Goal: Transaction & Acquisition: Purchase product/service

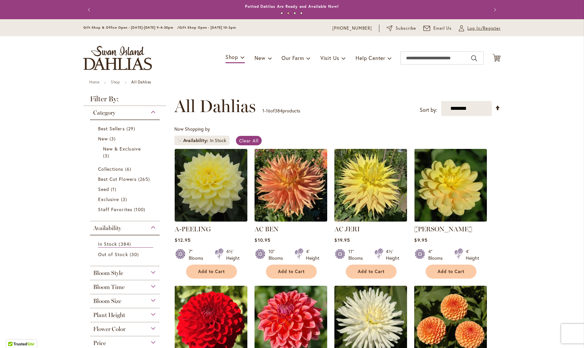
click at [260, 29] on span "Log In/Register" at bounding box center [483, 28] width 33 height 7
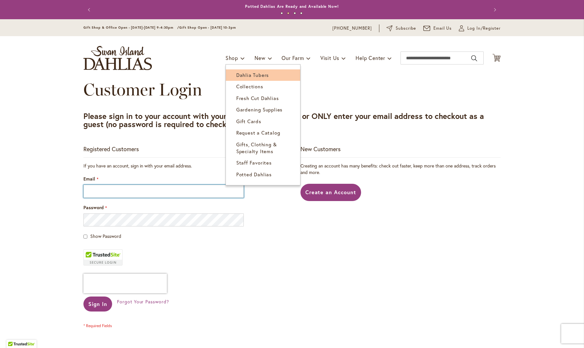
click at [253, 73] on span "Dahlia Tubers" at bounding box center [252, 75] width 33 height 7
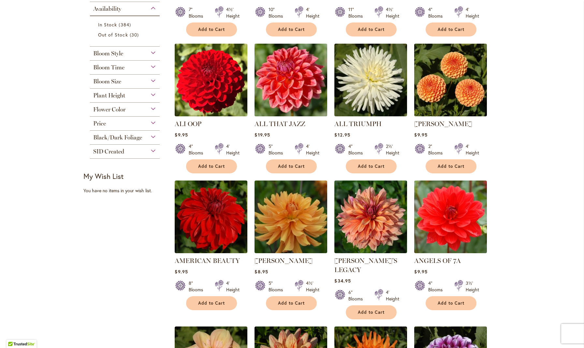
scroll to position [260, 0]
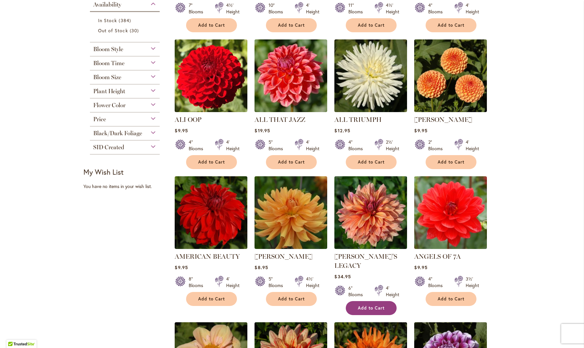
click button "Add to Cart"
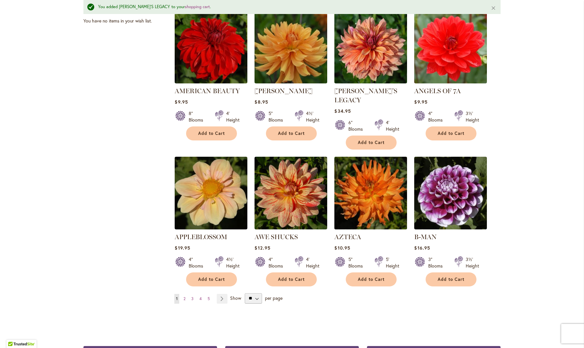
scroll to position [444, 0]
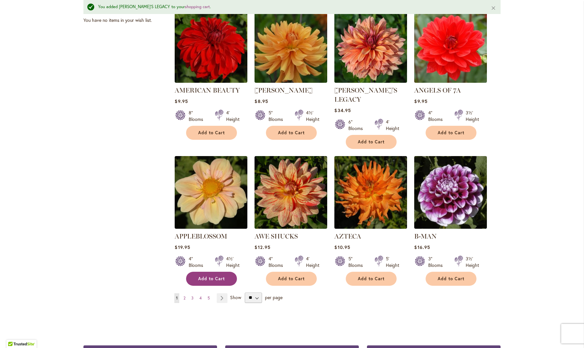
click span "Add to Cart"
click span "2"
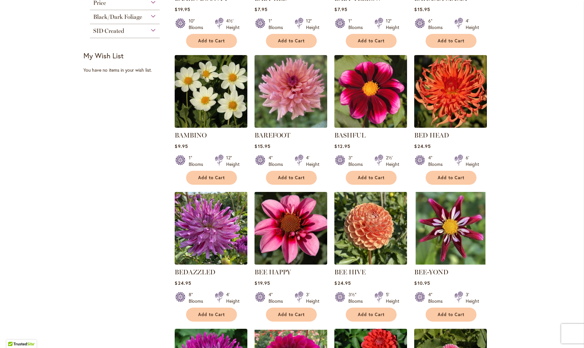
scroll to position [246, 0]
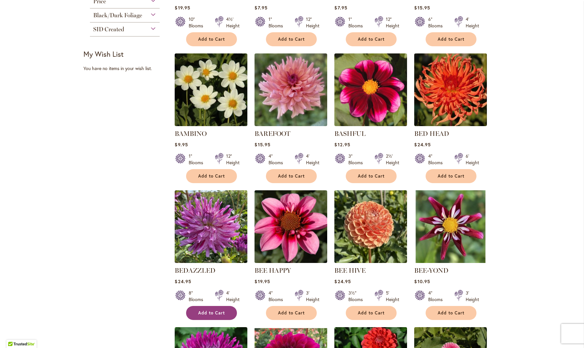
click at [203, 312] on span "Add to Cart" at bounding box center [211, 313] width 27 height 6
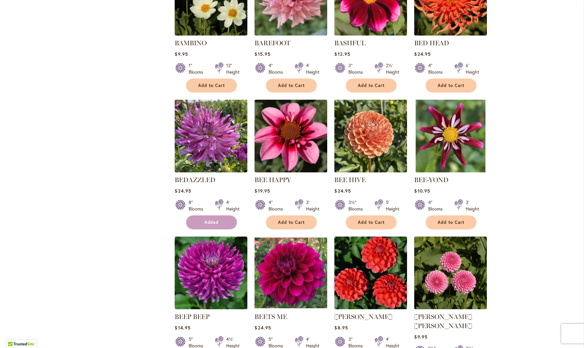
scroll to position [338, 0]
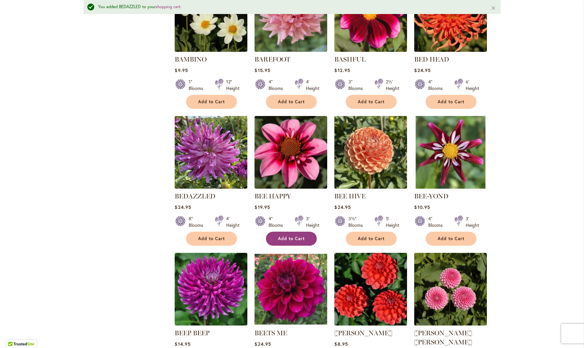
click at [286, 236] on span "Add to Cart" at bounding box center [291, 239] width 27 height 6
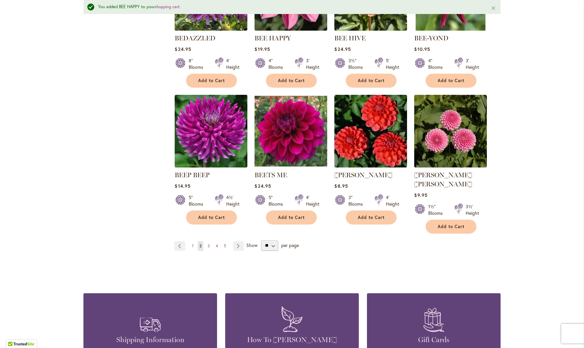
scroll to position [497, 0]
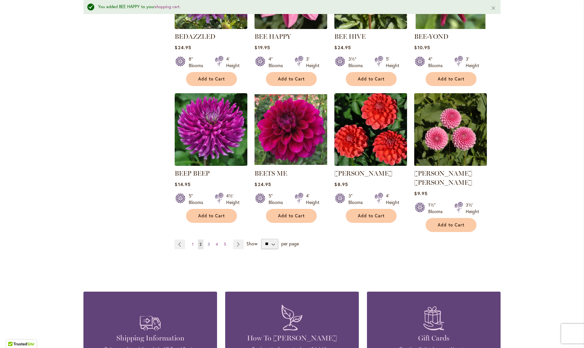
click at [209, 242] on span "3" at bounding box center [209, 244] width 2 height 5
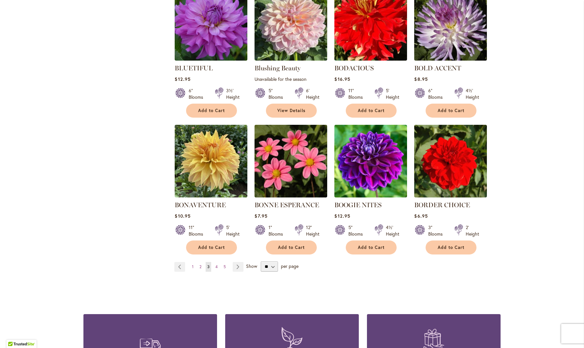
scroll to position [451, 0]
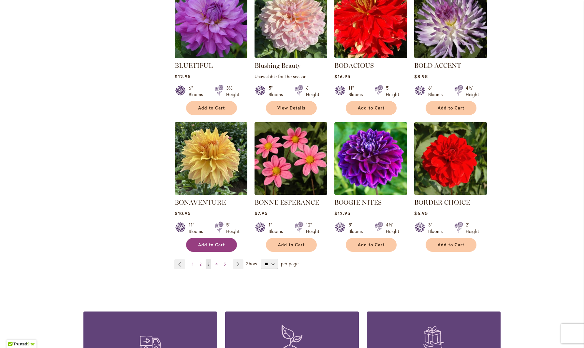
click at [212, 243] on span "Add to Cart" at bounding box center [211, 245] width 27 height 6
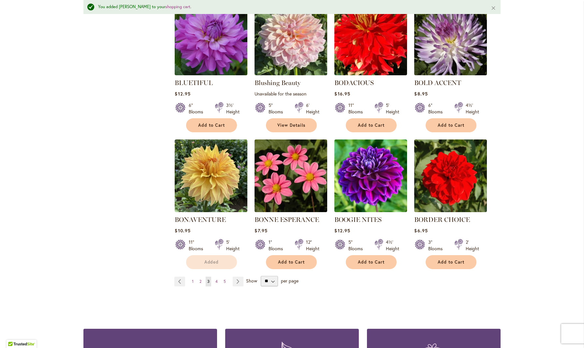
click at [216, 263] on form "Added" at bounding box center [211, 262] width 51 height 14
click at [217, 280] on span "4" at bounding box center [216, 281] width 2 height 5
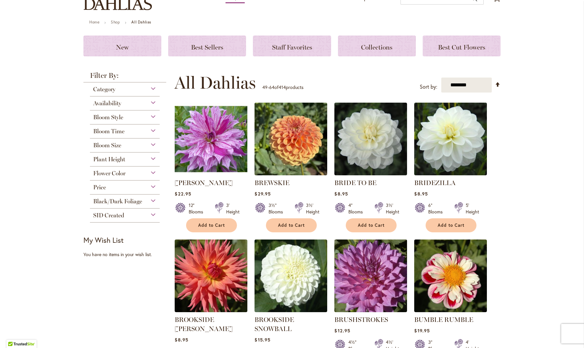
scroll to position [67, 0]
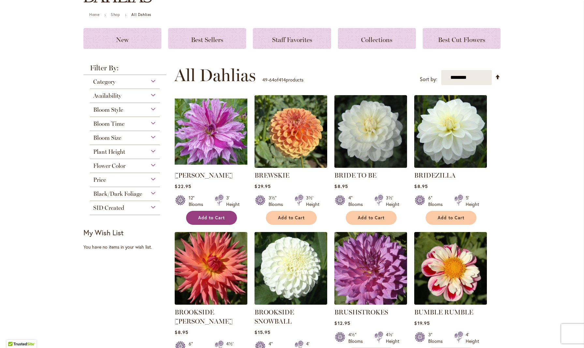
click at [218, 216] on span "Add to Cart" at bounding box center [211, 218] width 27 height 6
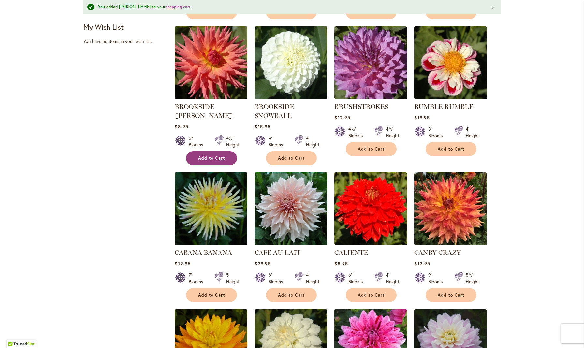
scroll to position [292, 0]
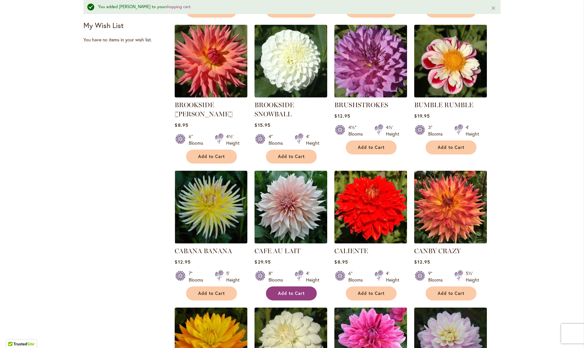
click at [288, 294] on span "Add to Cart" at bounding box center [291, 294] width 27 height 6
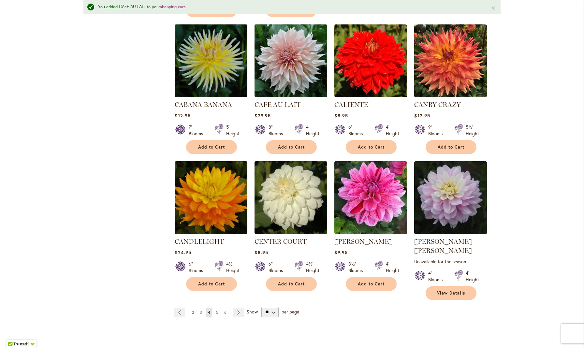
scroll to position [438, 0]
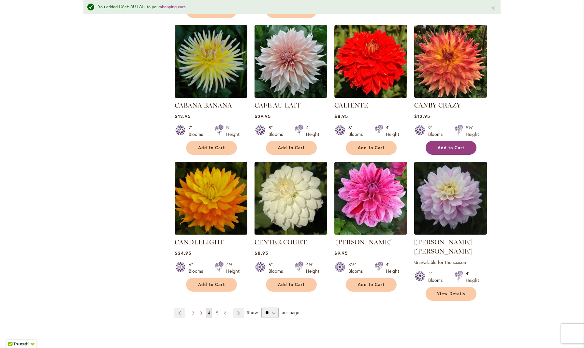
click at [448, 145] on span "Add to Cart" at bounding box center [451, 148] width 27 height 6
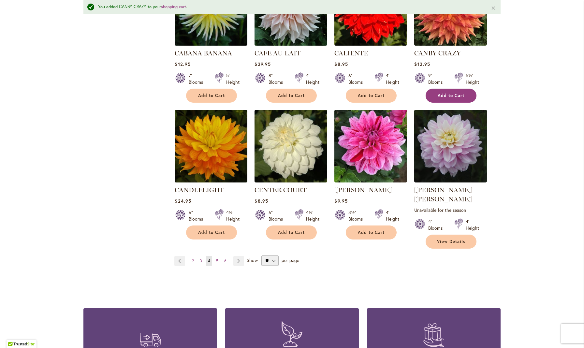
scroll to position [505, 0]
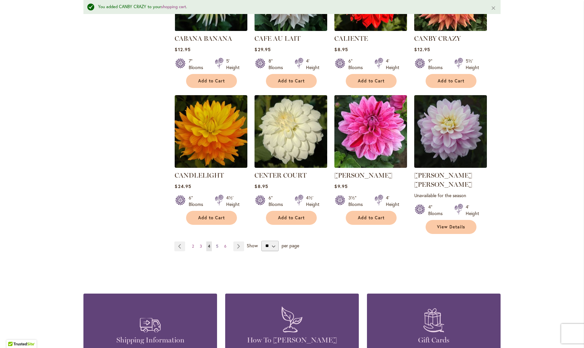
click at [217, 244] on span "5" at bounding box center [217, 246] width 2 height 5
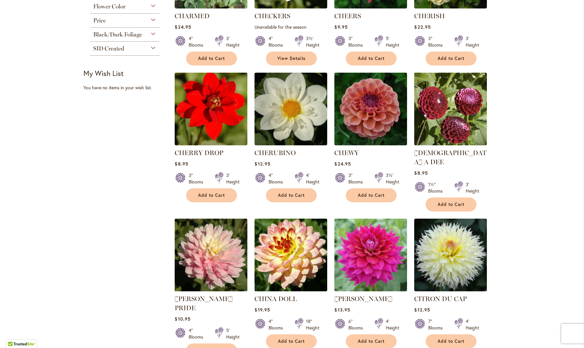
scroll to position [229, 0]
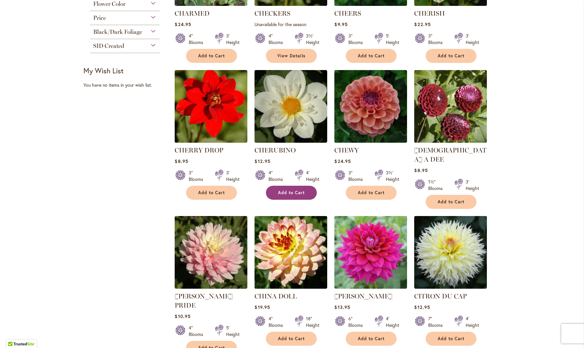
click at [289, 194] on span "Add to Cart" at bounding box center [291, 193] width 27 height 6
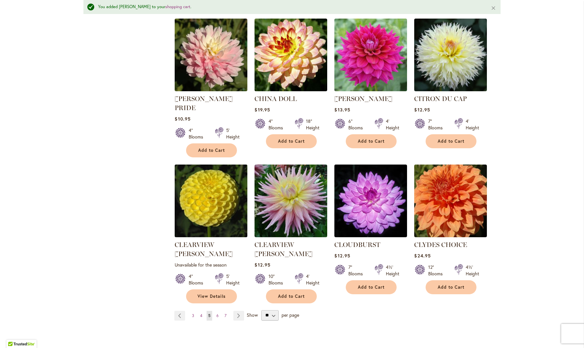
scroll to position [456, 0]
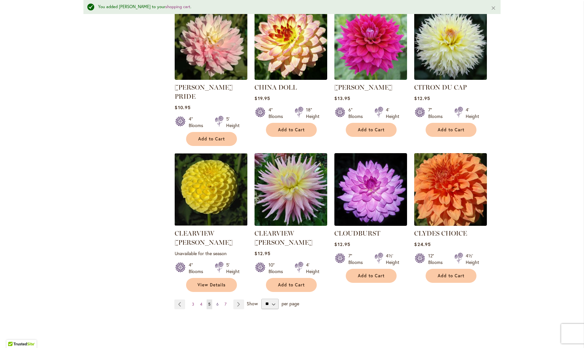
click at [218, 302] on span "6" at bounding box center [217, 304] width 2 height 5
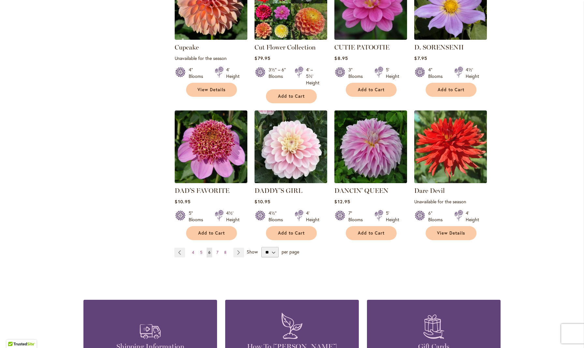
scroll to position [484, 0]
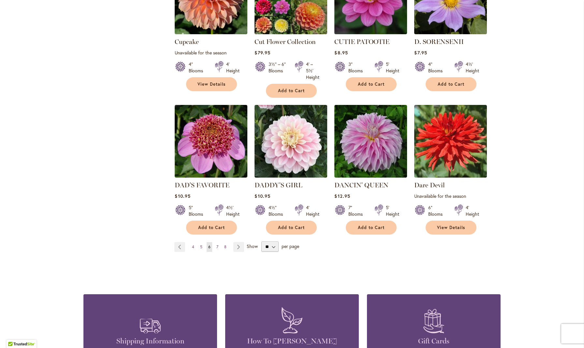
click at [218, 245] on span "7" at bounding box center [217, 246] width 2 height 5
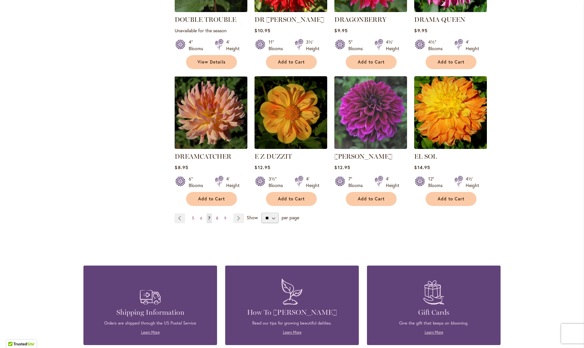
scroll to position [517, 0]
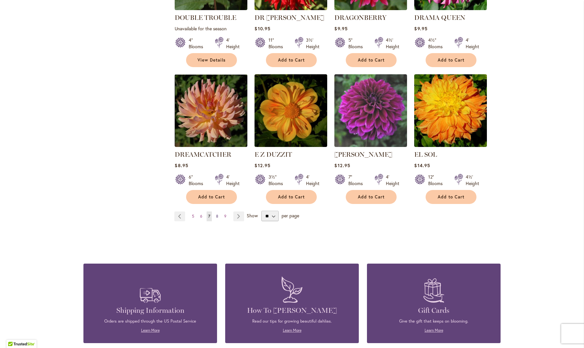
click at [217, 214] on span "8" at bounding box center [217, 216] width 2 height 5
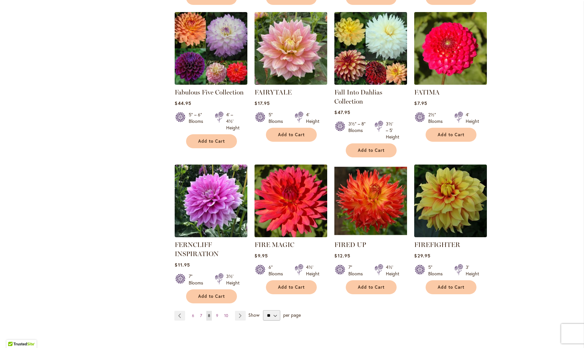
scroll to position [434, 0]
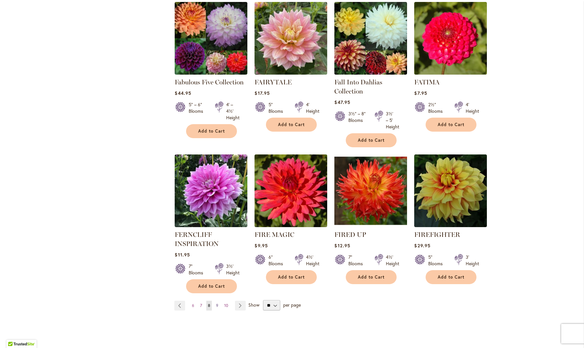
click at [218, 304] on span "9" at bounding box center [217, 305] width 2 height 5
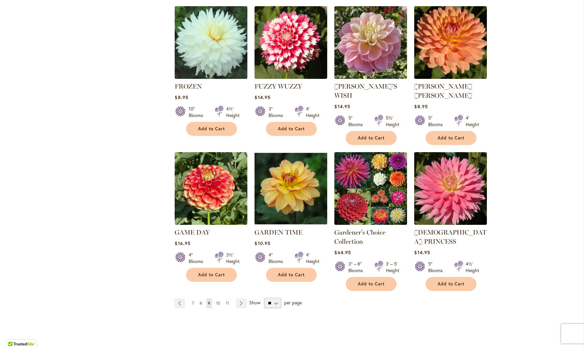
scroll to position [462, 0]
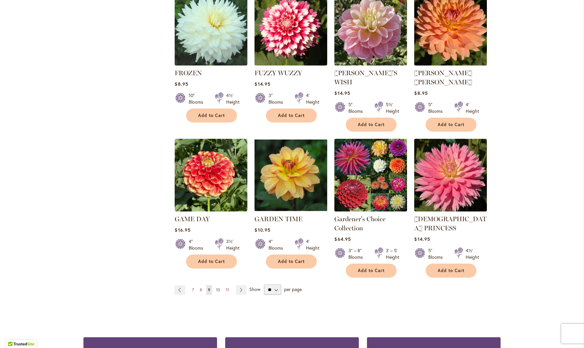
click at [218, 287] on span "10" at bounding box center [218, 289] width 4 height 5
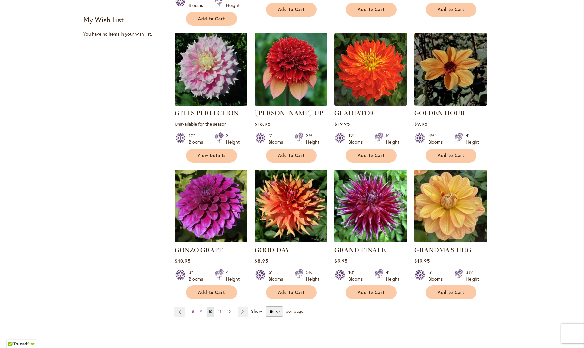
scroll to position [443, 0]
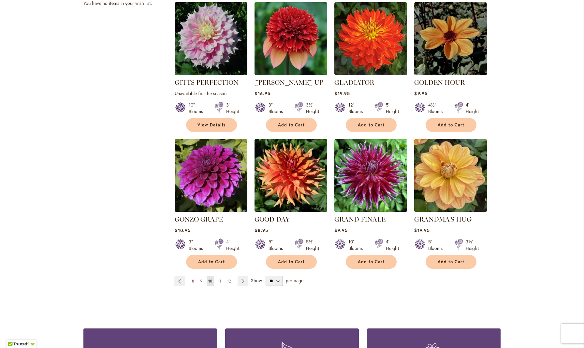
click at [220, 279] on span "11" at bounding box center [219, 281] width 3 height 5
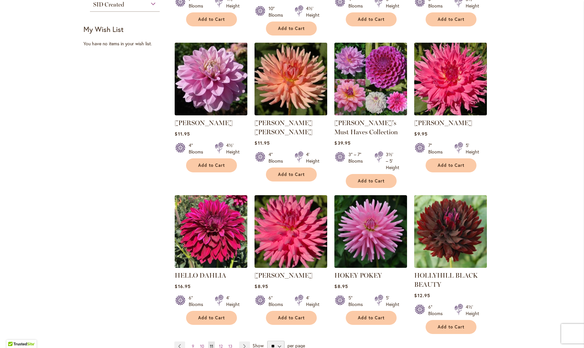
scroll to position [417, 0]
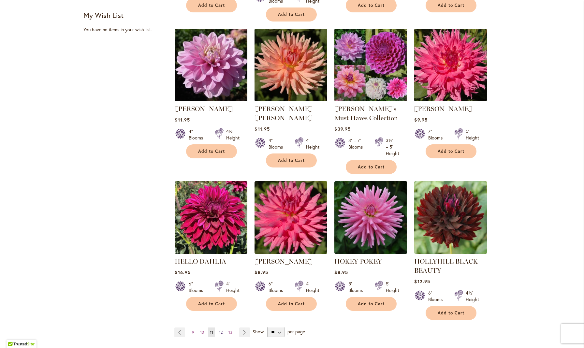
click at [222, 331] on span "12" at bounding box center [221, 332] width 4 height 5
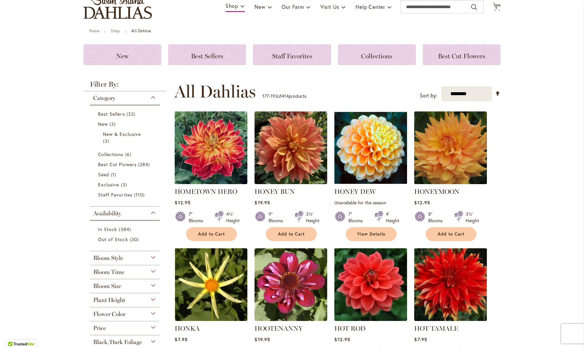
scroll to position [99, 0]
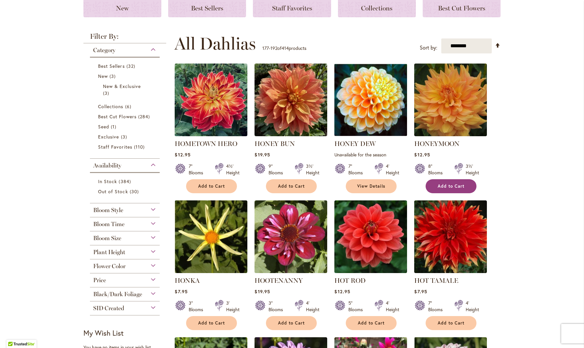
click at [454, 188] on span "Add to Cart" at bounding box center [451, 187] width 27 height 6
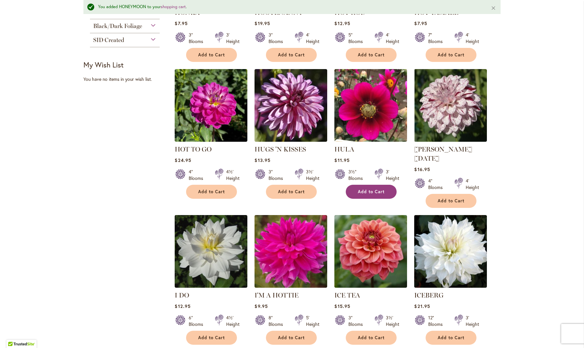
scroll to position [406, 0]
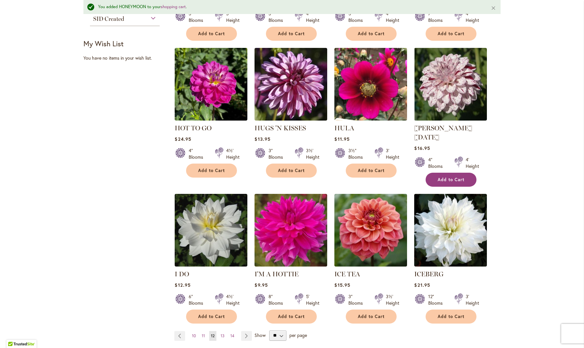
click at [447, 177] on span "Add to Cart" at bounding box center [451, 180] width 27 height 6
click at [223, 333] on span "13" at bounding box center [223, 335] width 4 height 5
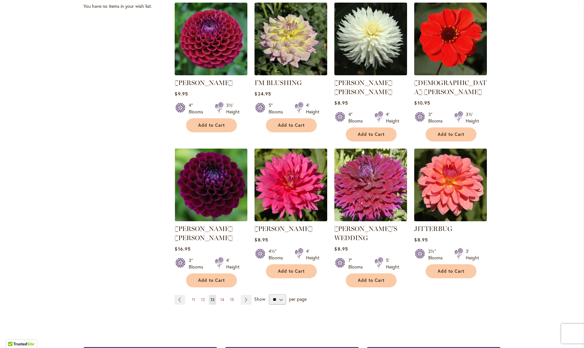
scroll to position [446, 0]
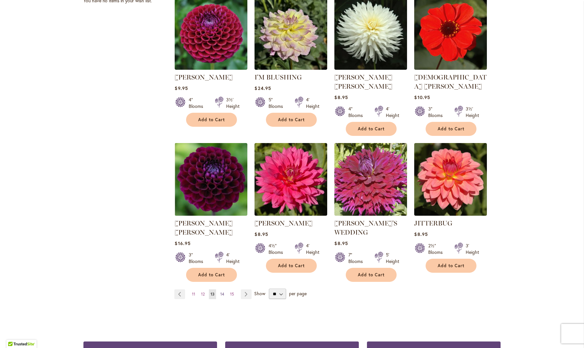
click at [222, 292] on span "14" at bounding box center [222, 294] width 4 height 5
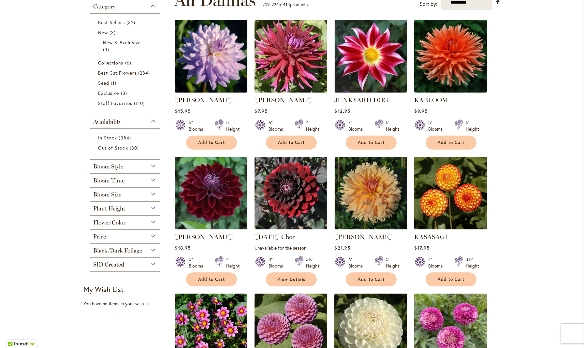
scroll to position [177, 0]
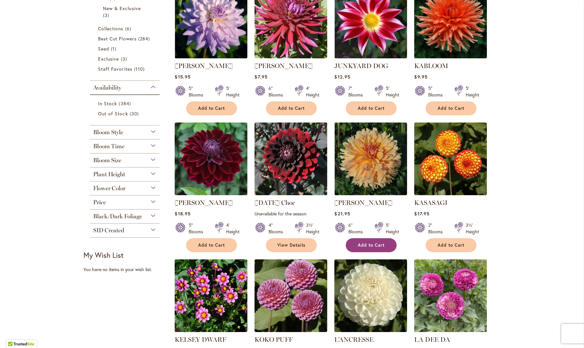
click at [369, 244] on span "Add to Cart" at bounding box center [371, 246] width 27 height 6
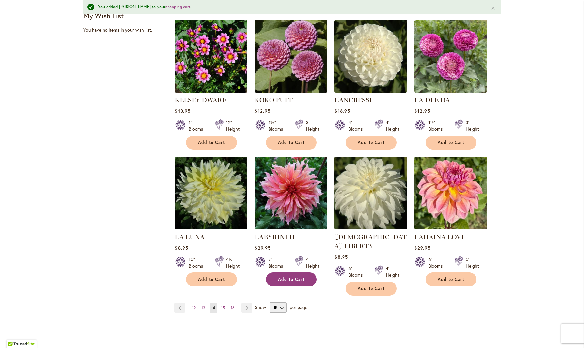
scroll to position [436, 0]
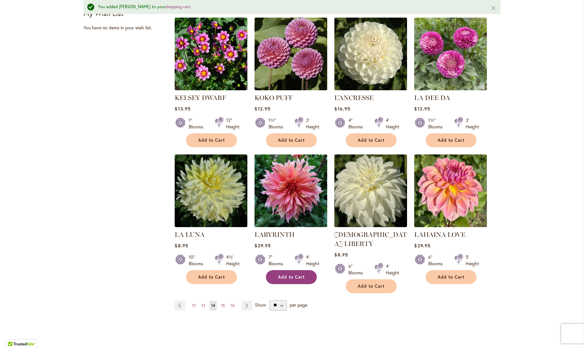
click at [292, 274] on span "Add to Cart" at bounding box center [291, 277] width 27 height 6
click at [223, 303] on span "15" at bounding box center [223, 305] width 4 height 5
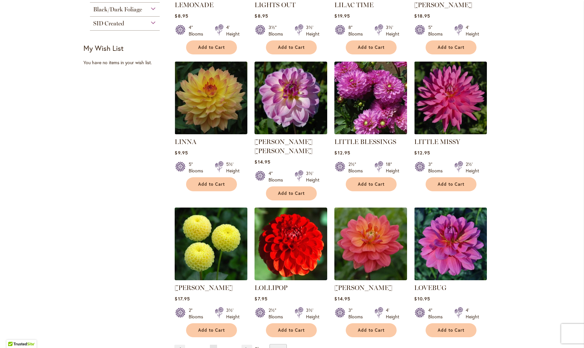
scroll to position [425, 0]
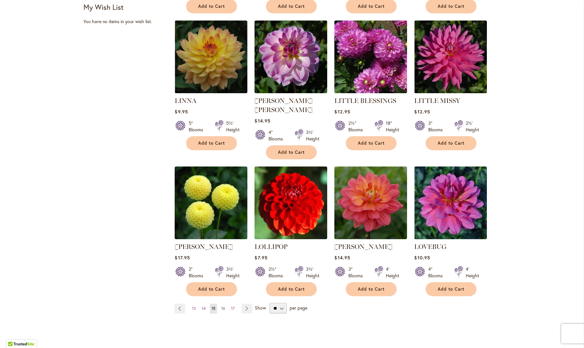
click at [224, 306] on span "16" at bounding box center [223, 308] width 4 height 5
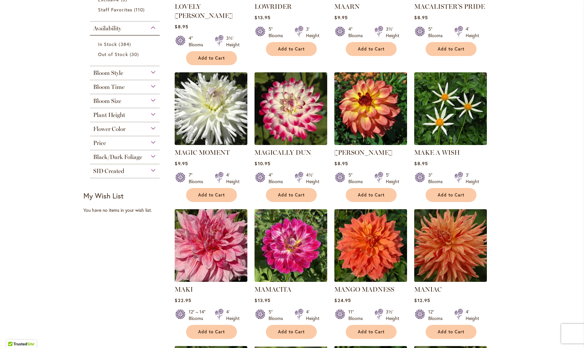
scroll to position [271, 0]
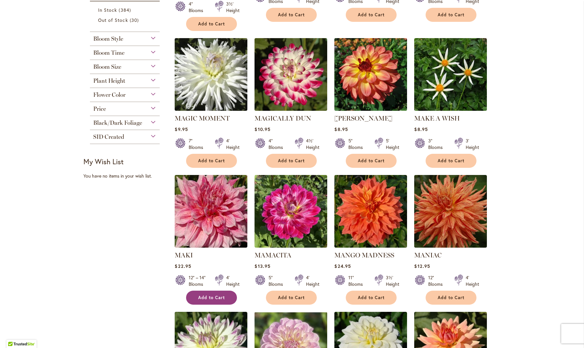
click at [214, 295] on span "Add to Cart" at bounding box center [211, 298] width 27 height 6
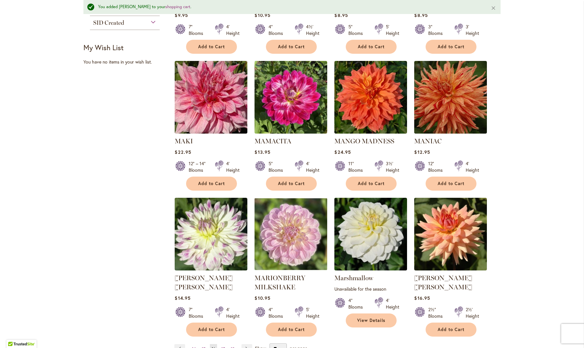
scroll to position [448, 0]
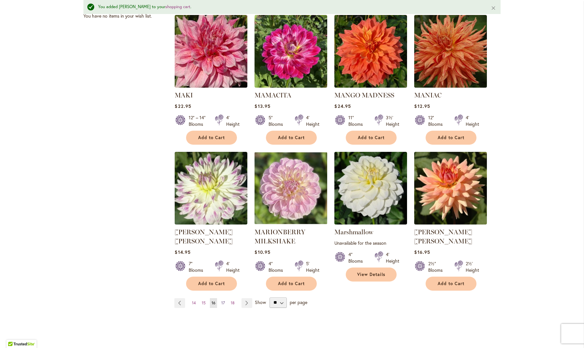
click at [224, 301] on span "17" at bounding box center [223, 303] width 4 height 5
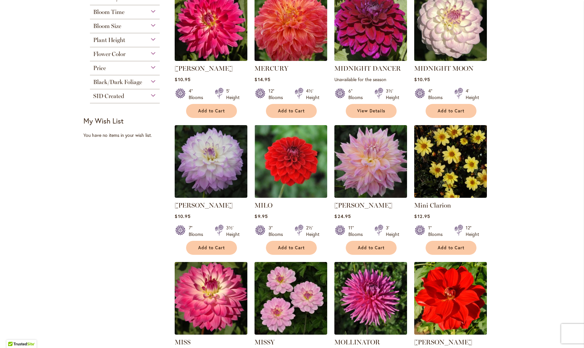
scroll to position [316, 0]
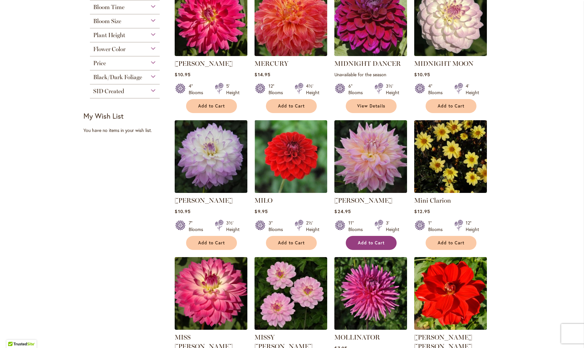
click at [366, 242] on span "Add to Cart" at bounding box center [371, 243] width 27 height 6
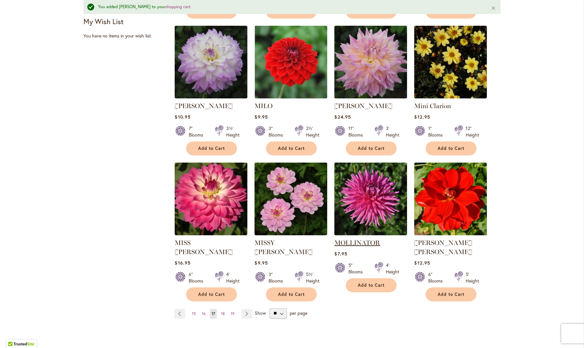
scroll to position [446, 0]
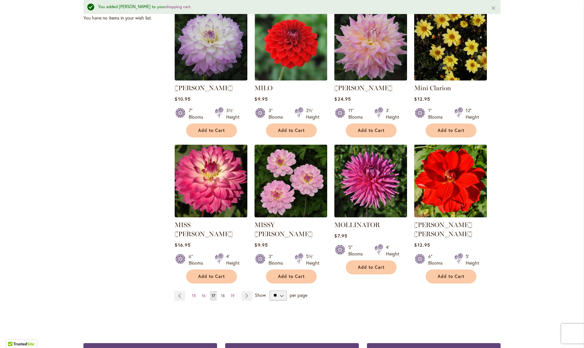
click at [223, 293] on span "18" at bounding box center [223, 295] width 4 height 5
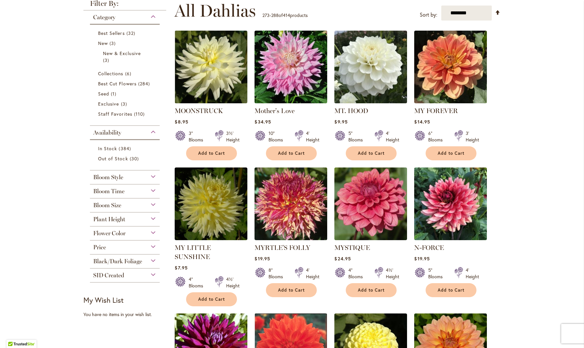
scroll to position [133, 0]
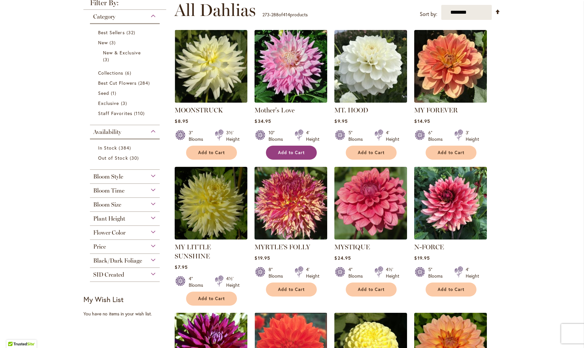
click at [288, 152] on span "Add to Cart" at bounding box center [291, 153] width 27 height 6
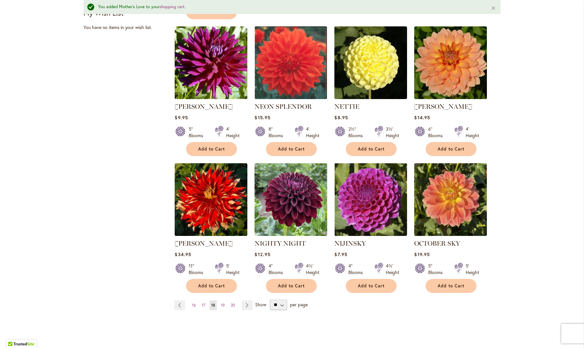
scroll to position [448, 0]
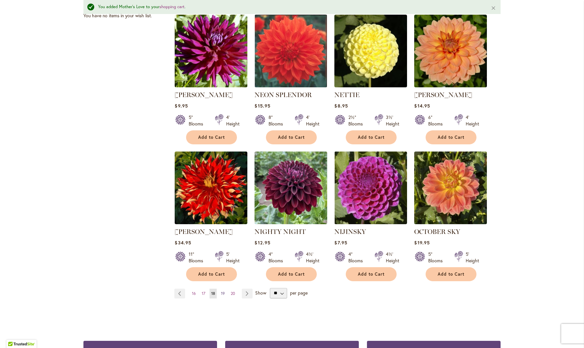
click at [222, 291] on span "19" at bounding box center [223, 293] width 4 height 5
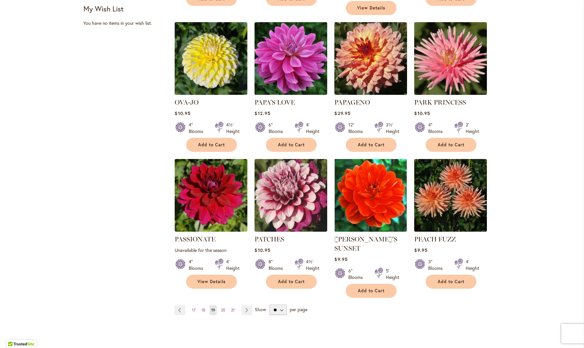
scroll to position [427, 0]
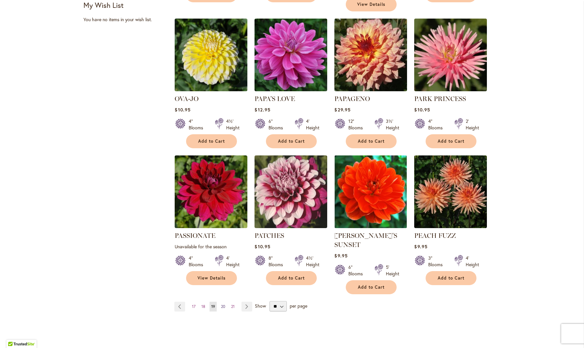
click at [224, 304] on span "20" at bounding box center [223, 306] width 4 height 5
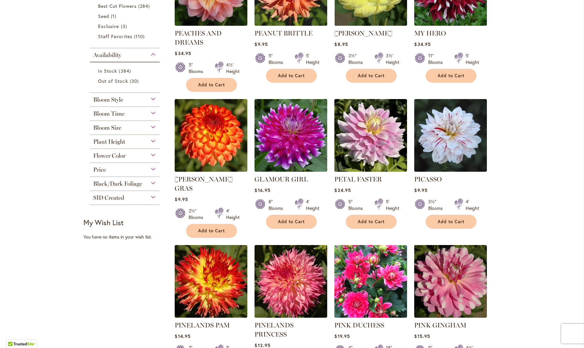
scroll to position [222, 0]
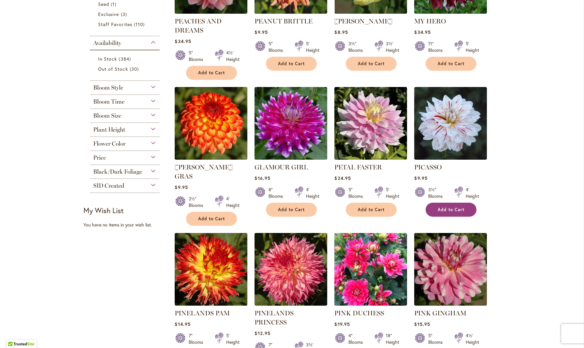
click at [445, 208] on span "Add to Cart" at bounding box center [451, 210] width 27 height 6
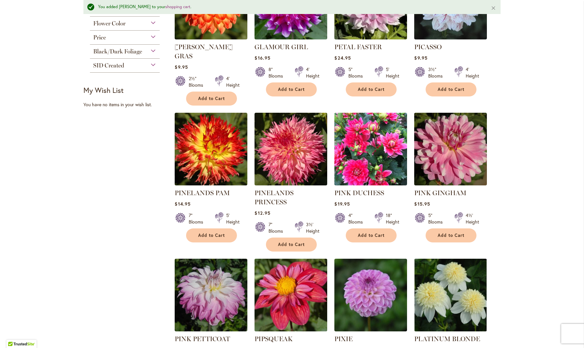
scroll to position [418, 0]
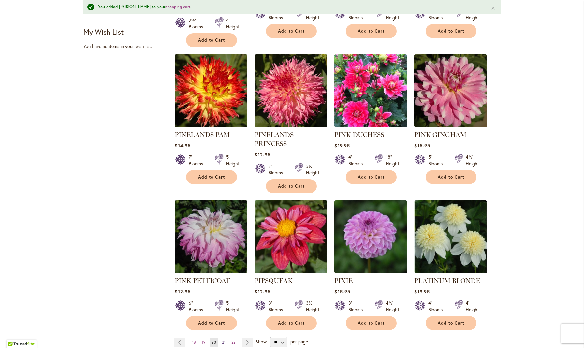
click at [224, 340] on span "21" at bounding box center [224, 342] width 4 height 5
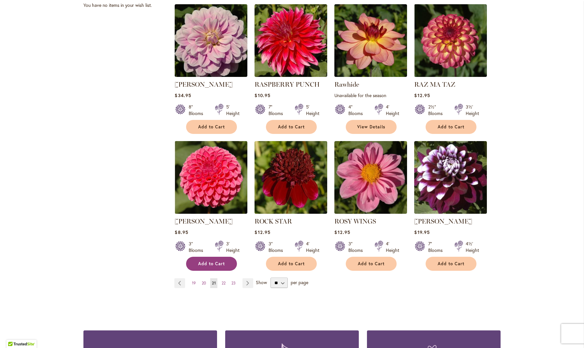
scroll to position [457, 0]
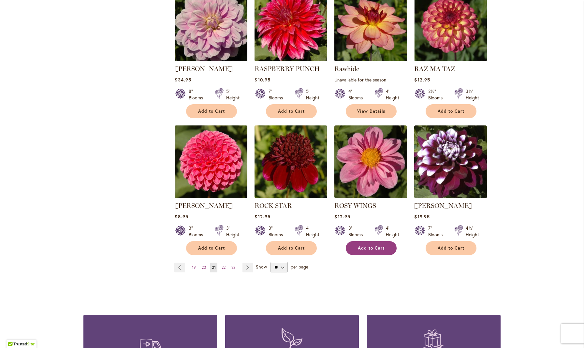
click at [369, 246] on span "Add to Cart" at bounding box center [371, 248] width 27 height 6
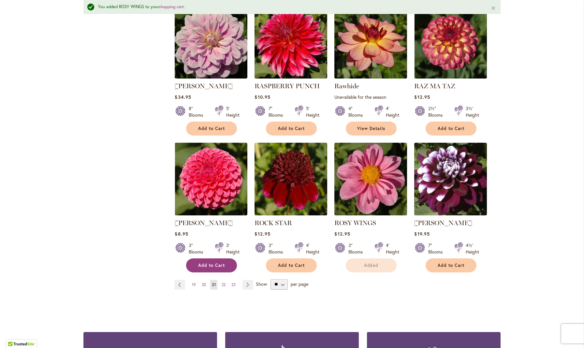
click at [224, 267] on button "Add to Cart" at bounding box center [211, 265] width 51 height 14
click at [225, 282] on span "22" at bounding box center [224, 284] width 4 height 5
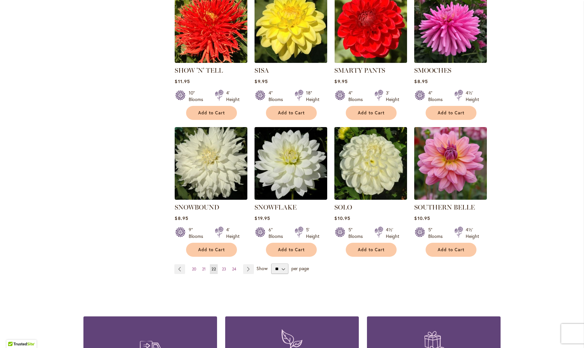
scroll to position [464, 0]
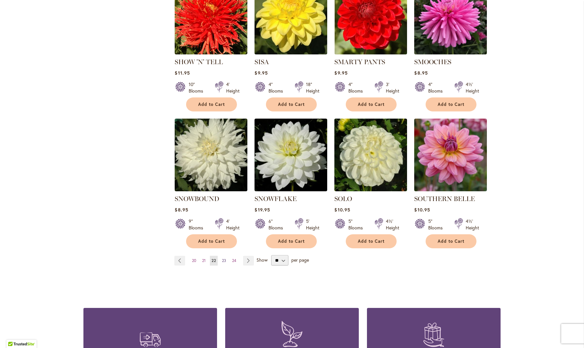
click at [225, 258] on span "23" at bounding box center [224, 260] width 4 height 5
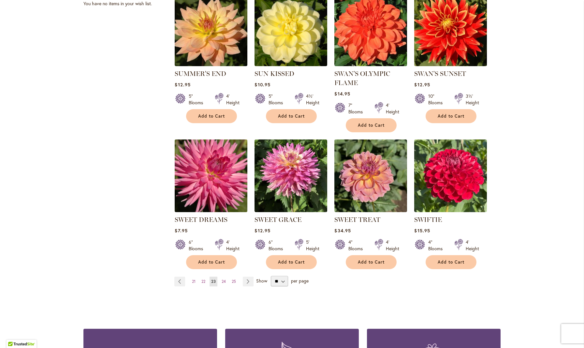
scroll to position [444, 0]
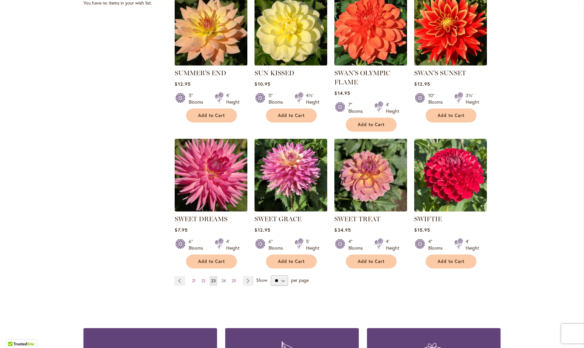
click at [225, 279] on span "24" at bounding box center [224, 280] width 4 height 5
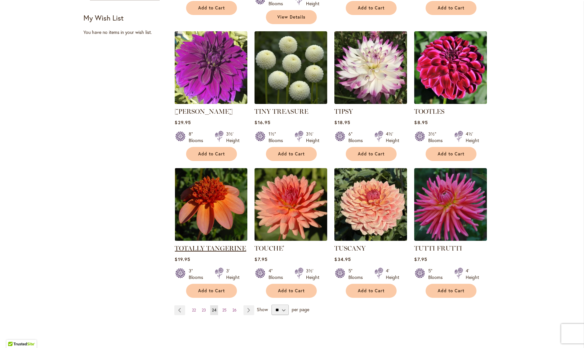
scroll to position [451, 0]
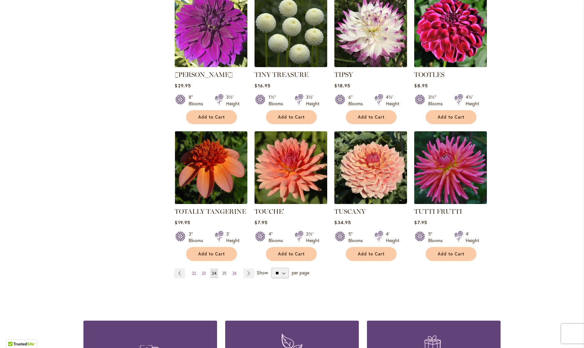
click at [225, 271] on span "25" at bounding box center [224, 273] width 4 height 5
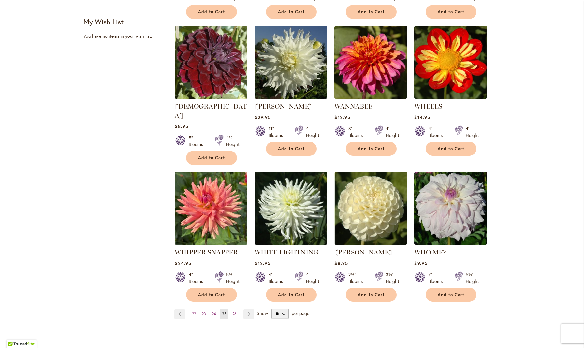
scroll to position [415, 0]
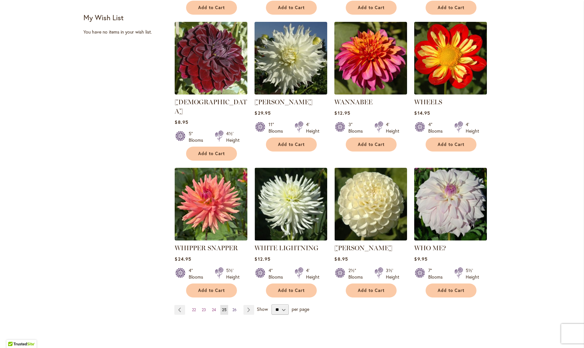
click at [235, 307] on span "26" at bounding box center [234, 309] width 4 height 5
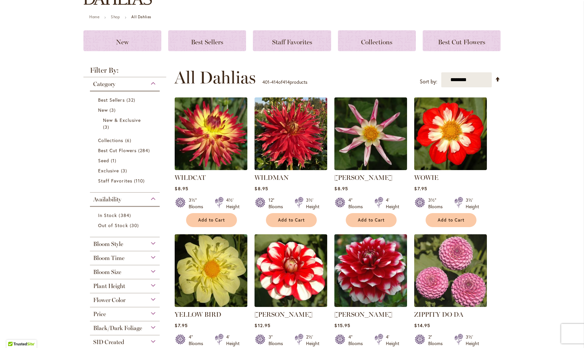
scroll to position [66, 0]
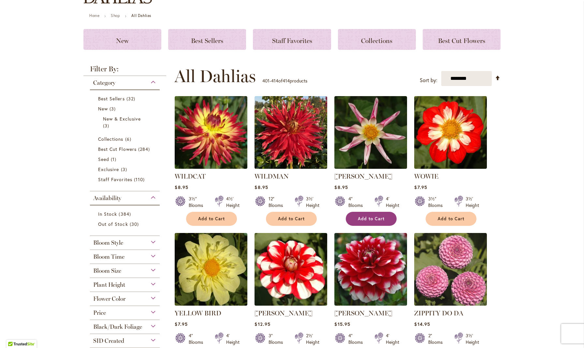
click at [367, 219] on span "Add to Cart" at bounding box center [371, 219] width 27 height 6
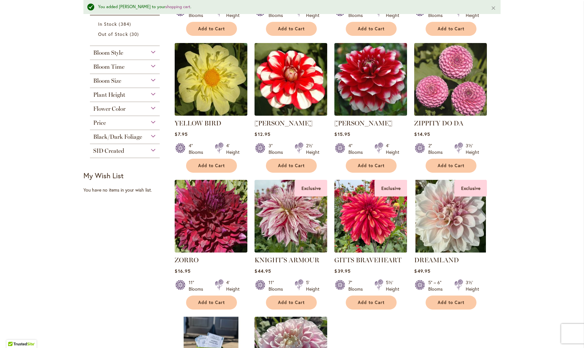
scroll to position [284, 0]
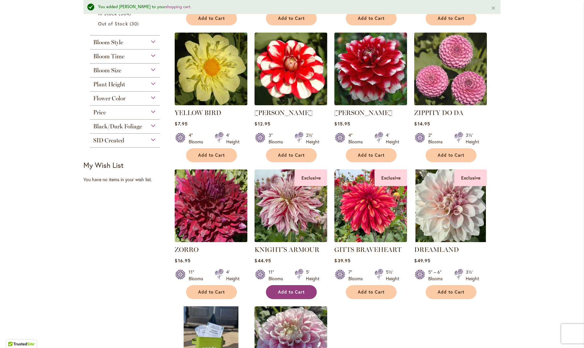
click at [291, 291] on span "Add to Cart" at bounding box center [291, 292] width 27 height 6
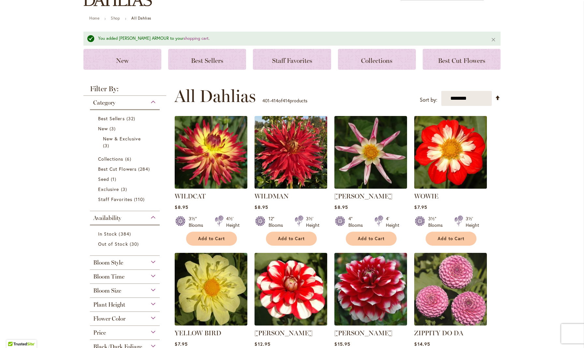
scroll to position [3, 0]
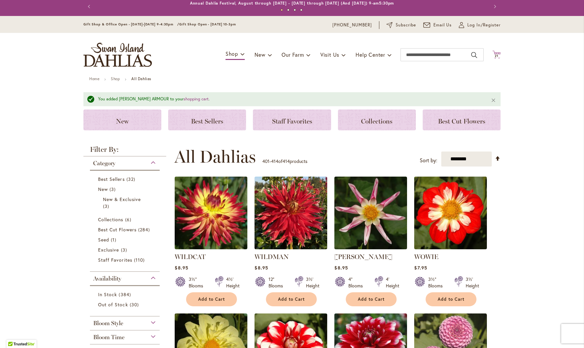
click at [498, 57] on span "21" at bounding box center [497, 56] width 4 height 4
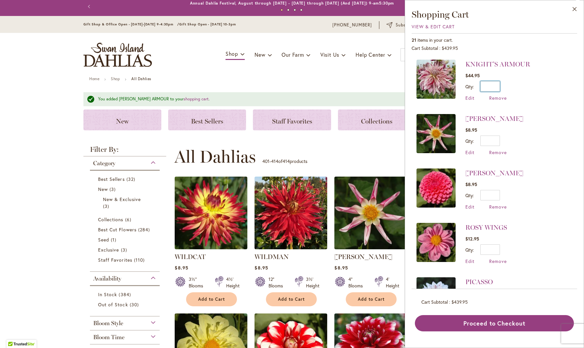
click at [499, 85] on input "*" at bounding box center [490, 86] width 20 height 10
click at [519, 140] on li "WILLIE WILLIE $8.95 Qty * Update Edit Remove" at bounding box center [495, 135] width 156 height 54
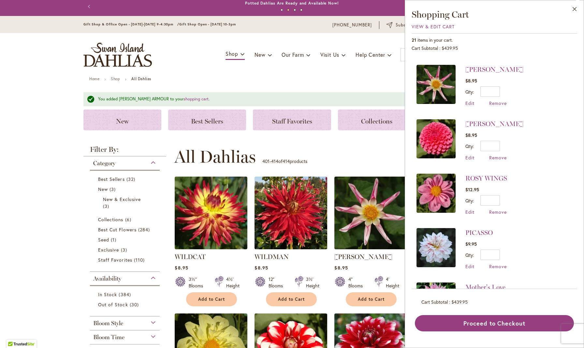
scroll to position [49, 0]
click at [495, 156] on span "Remove" at bounding box center [498, 158] width 18 height 6
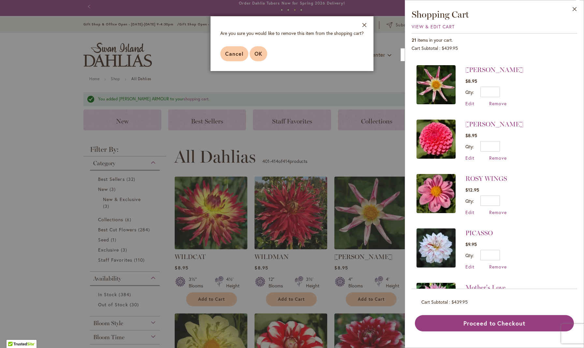
click at [259, 53] on span "OK" at bounding box center [259, 53] width 8 height 7
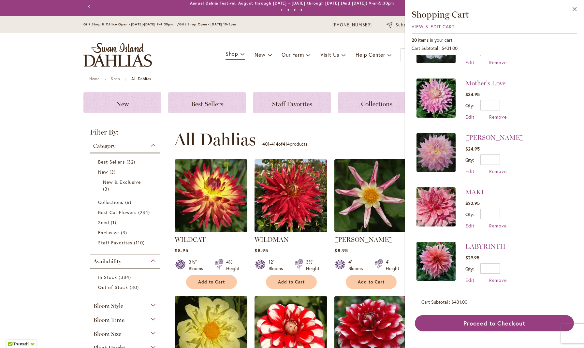
scroll to position [201, 0]
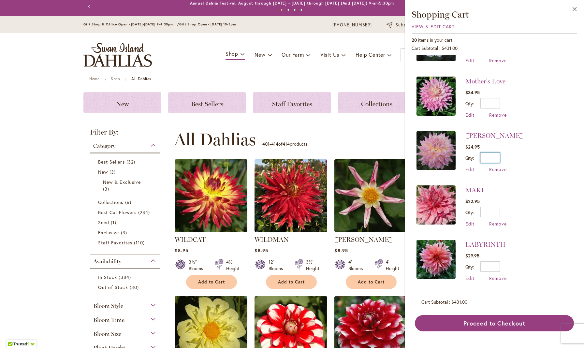
click at [498, 157] on input "*" at bounding box center [490, 158] width 20 height 10
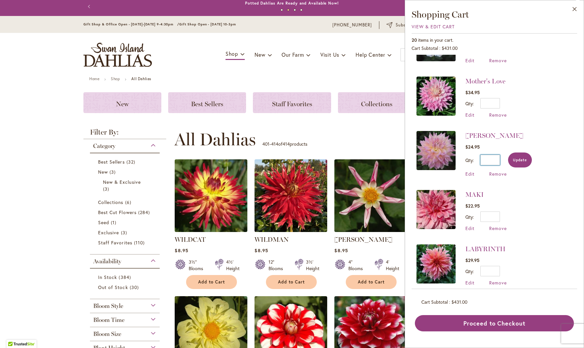
type input "*"
click at [527, 160] on button "Update" at bounding box center [520, 160] width 24 height 15
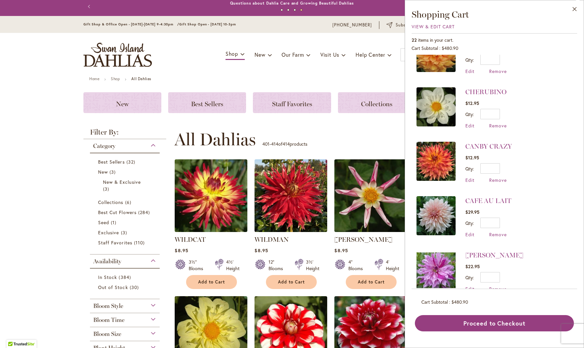
scroll to position [583, 0]
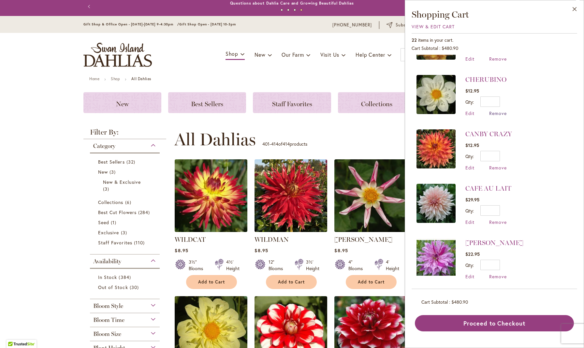
click at [498, 110] on span "Remove" at bounding box center [498, 113] width 18 height 6
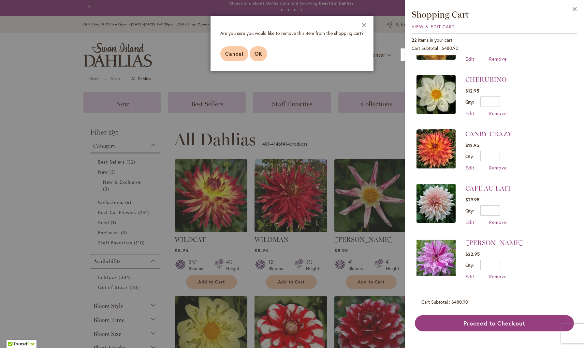
click at [259, 53] on span "OK" at bounding box center [259, 53] width 8 height 7
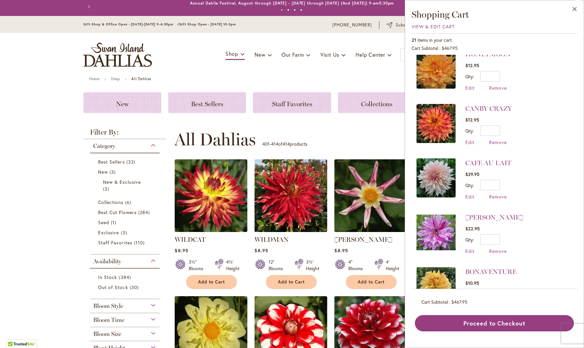
scroll to position [571, 0]
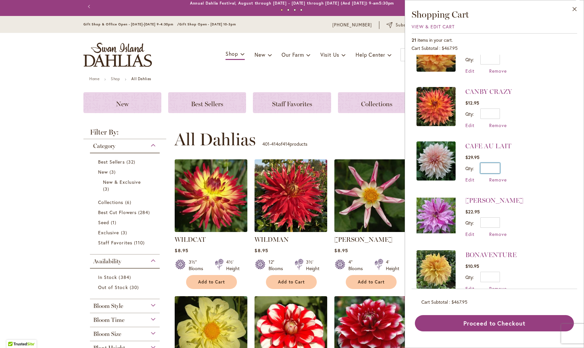
click at [497, 165] on input "*" at bounding box center [490, 168] width 20 height 10
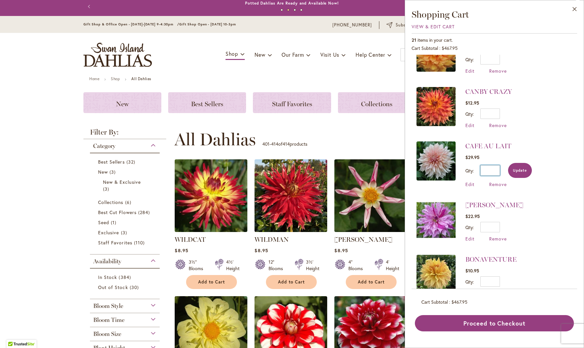
type input "*"
click at [523, 170] on button "Update" at bounding box center [520, 170] width 24 height 15
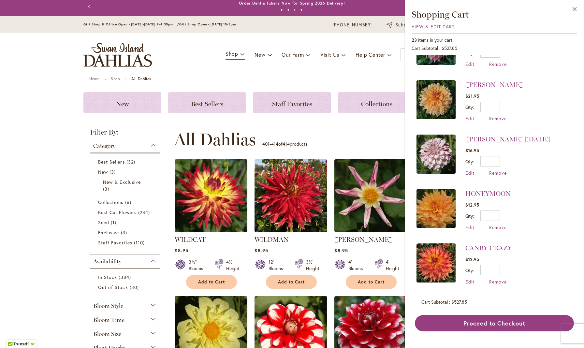
scroll to position [398, 0]
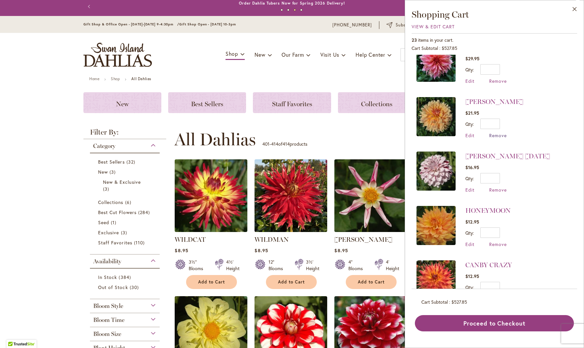
click at [501, 133] on span "Remove" at bounding box center [498, 135] width 18 height 6
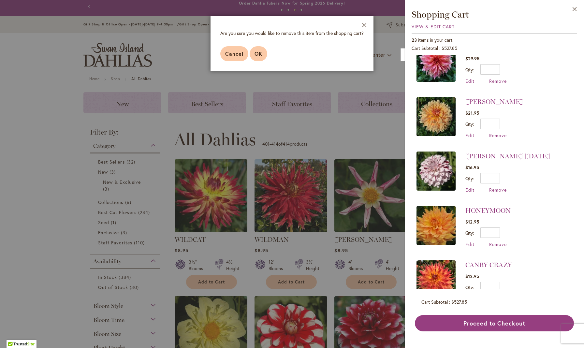
click at [256, 53] on span "OK" at bounding box center [259, 53] width 8 height 7
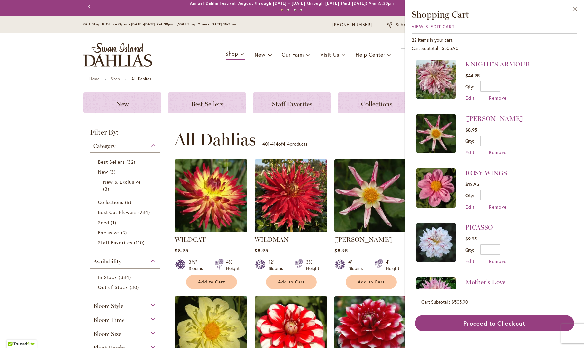
scroll to position [0, 0]
click at [497, 97] on span "Remove" at bounding box center [498, 98] width 18 height 6
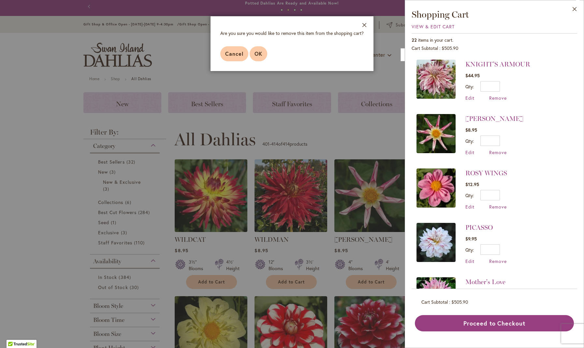
click at [258, 52] on span "OK" at bounding box center [259, 53] width 8 height 7
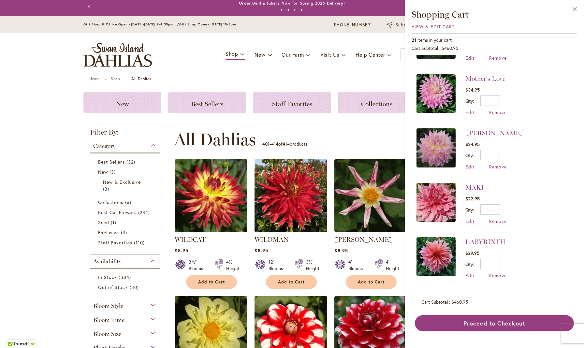
scroll to position [150, 0]
click at [495, 109] on span "Remove" at bounding box center [498, 112] width 18 height 6
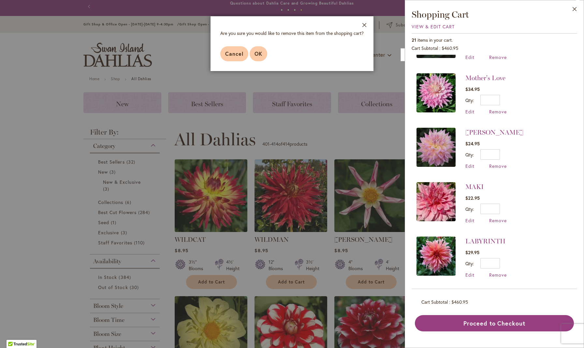
click at [259, 52] on span "OK" at bounding box center [259, 53] width 8 height 7
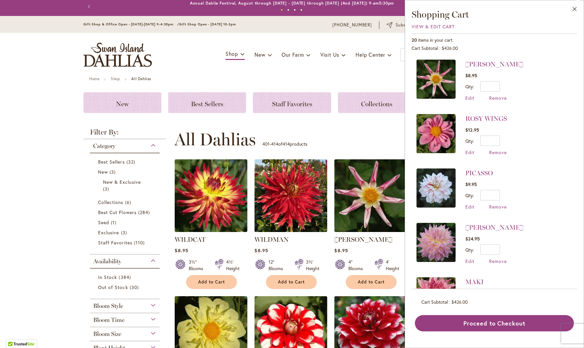
scroll to position [0, 0]
click at [497, 248] on input "*" at bounding box center [490, 249] width 20 height 10
type input "*"
click at [526, 251] on span "Update" at bounding box center [520, 252] width 14 height 5
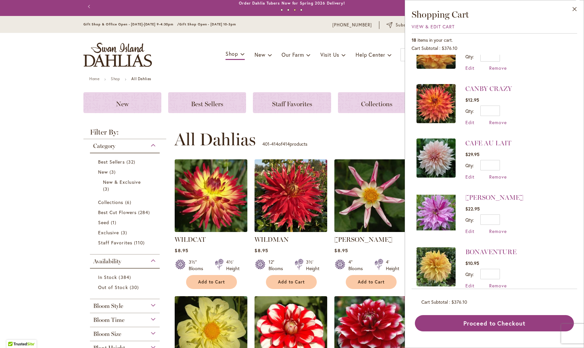
scroll to position [420, 0]
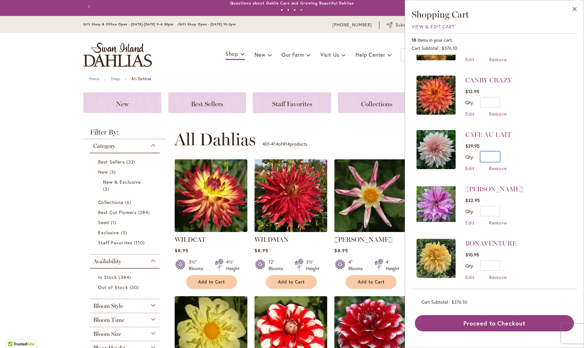
click at [497, 152] on input "*" at bounding box center [490, 157] width 20 height 10
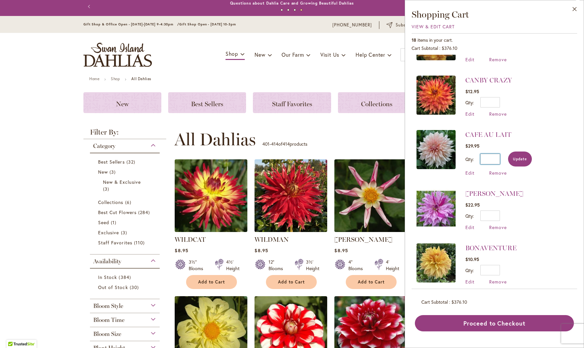
type input "*"
click at [523, 157] on span "Update" at bounding box center [520, 159] width 14 height 5
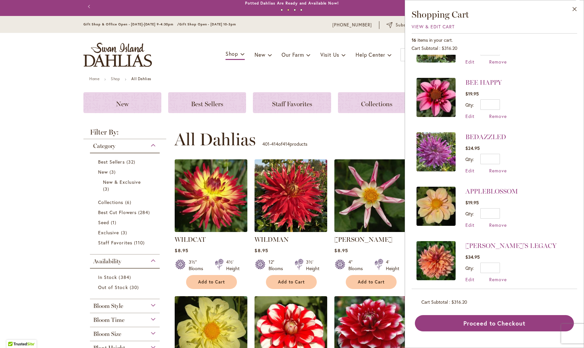
scroll to position [0, 0]
click at [499, 276] on span "Remove" at bounding box center [498, 279] width 18 height 6
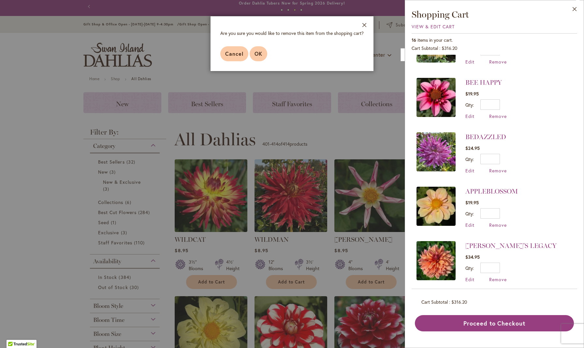
click at [259, 53] on span "OK" at bounding box center [259, 53] width 8 height 7
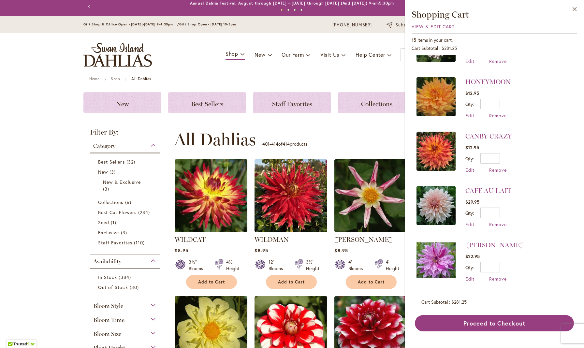
scroll to position [364, 0]
